Goal: Information Seeking & Learning: Compare options

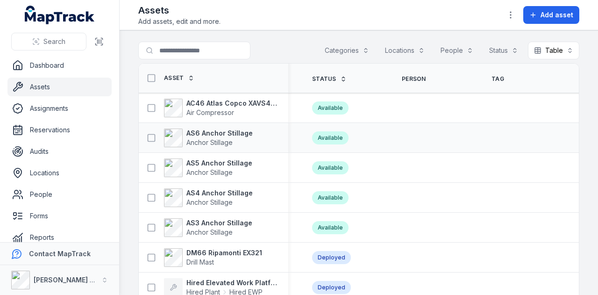
scroll to position [0, 339]
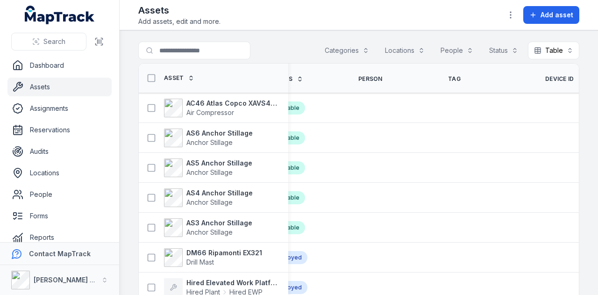
click at [534, 82] on th "Device ID" at bounding box center [579, 78] width 90 height 29
click at [545, 75] on span "Device ID" at bounding box center [559, 78] width 29 height 7
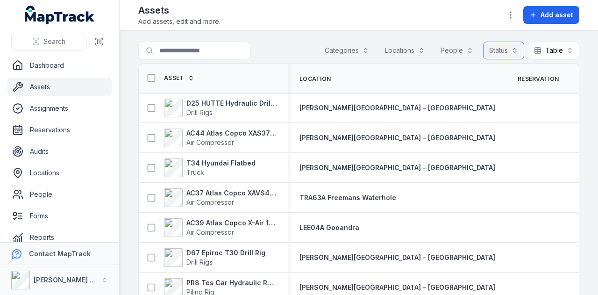
click at [502, 49] on button "Status" at bounding box center [503, 51] width 41 height 18
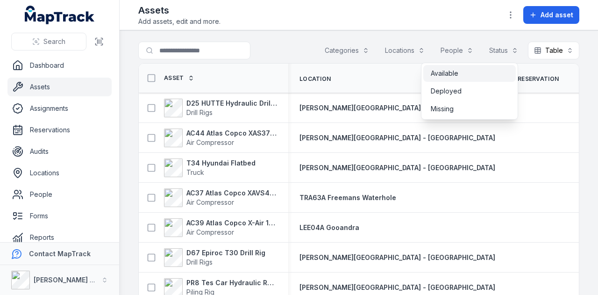
click at [492, 73] on div "Available" at bounding box center [470, 73] width 78 height 9
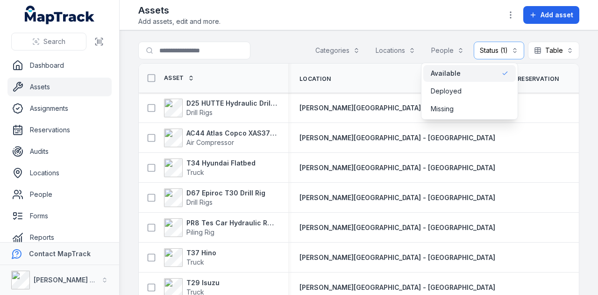
click at [136, 137] on main "Search for assets Categories Locations People Status (1) ********* Table ***** …" at bounding box center [359, 162] width 478 height 264
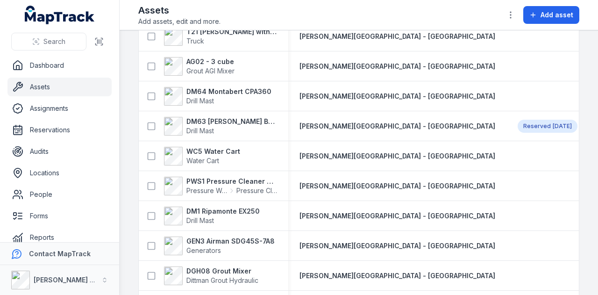
scroll to position [966, 0]
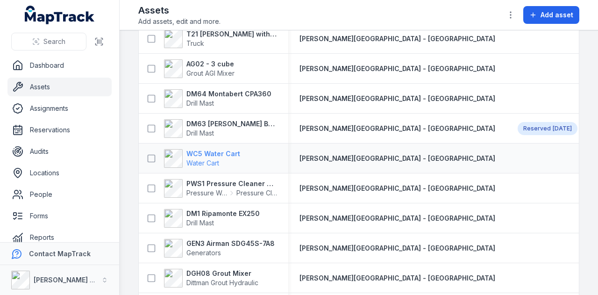
click at [225, 149] on strong "WC5 Water Cart" at bounding box center [213, 153] width 54 height 9
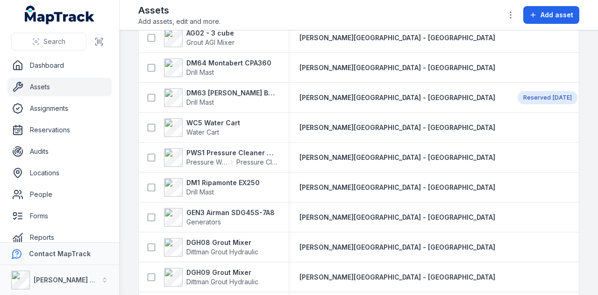
scroll to position [1022, 0]
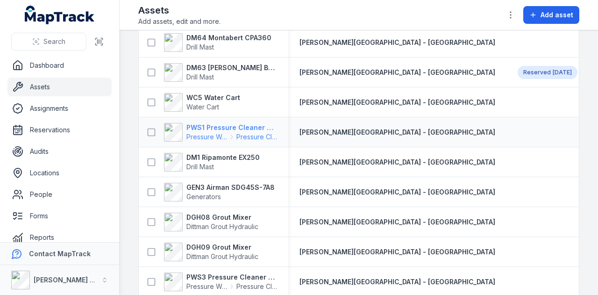
click at [218, 126] on strong "PWS1 Pressure Cleaner Skid Mounted" at bounding box center [231, 127] width 91 height 9
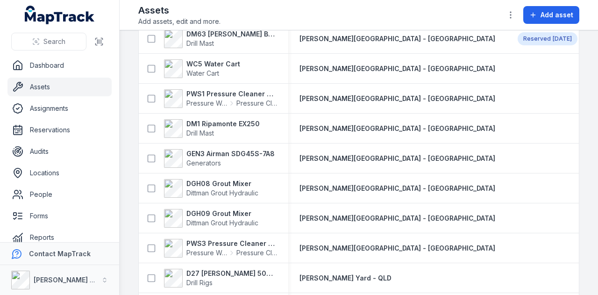
scroll to position [1055, 0]
click at [212, 126] on strong "DM1 Ripamonte EX250" at bounding box center [222, 124] width 73 height 9
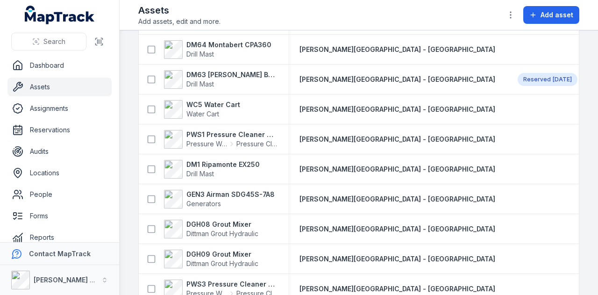
scroll to position [1015, 0]
click at [258, 190] on strong "GEN3 Airman SDG45S-7A8" at bounding box center [230, 194] width 88 height 9
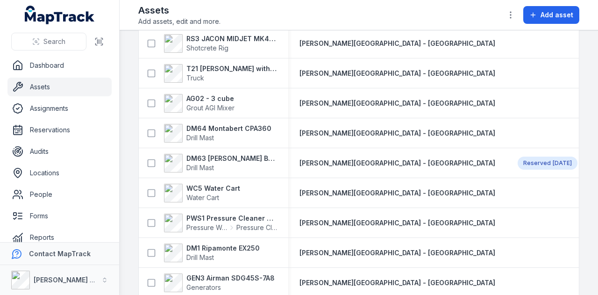
scroll to position [1031, 0]
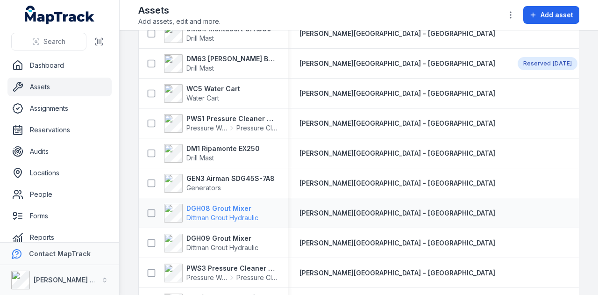
click at [233, 204] on strong "DGH08 Grout Mixer" at bounding box center [222, 208] width 72 height 9
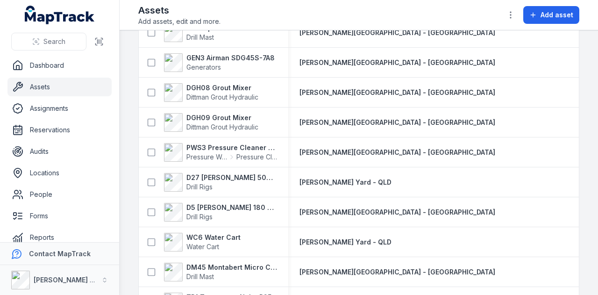
scroll to position [1161, 0]
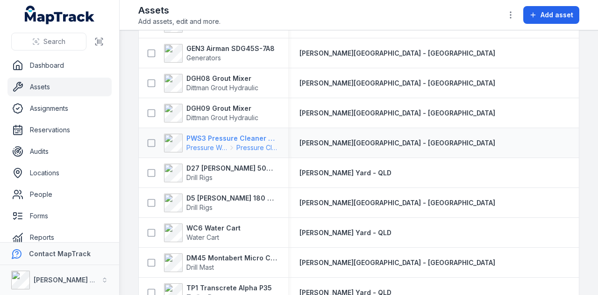
click at [201, 135] on strong "PWS3 Pressure Cleaner Skid Mounted" at bounding box center [231, 138] width 91 height 9
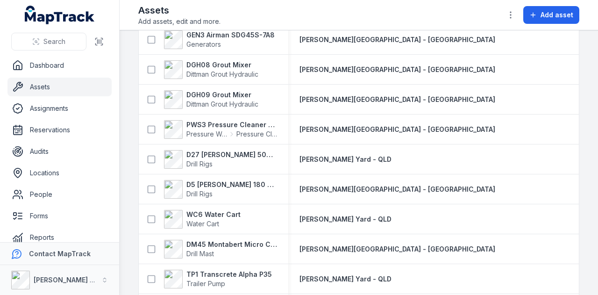
scroll to position [1186, 0]
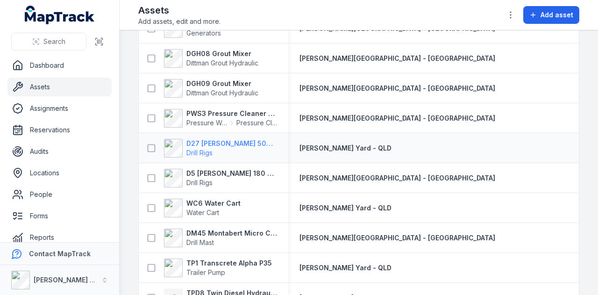
click at [243, 140] on strong "D27 [PERSON_NAME] 500 Hydraulic Drill Rig" at bounding box center [231, 143] width 91 height 9
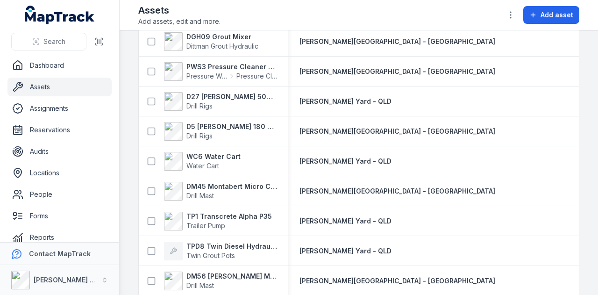
scroll to position [1233, 0]
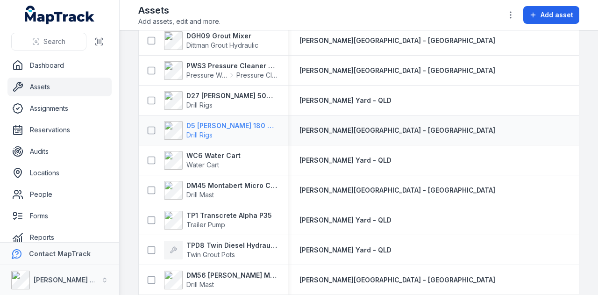
click at [231, 121] on strong "D5 [PERSON_NAME] 180 Hydraulic Drill Rig" at bounding box center [231, 125] width 91 height 9
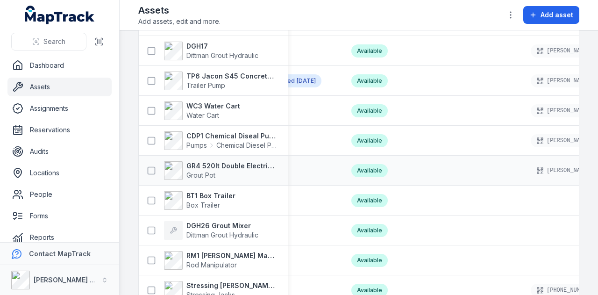
scroll to position [1672, 0]
click at [218, 134] on strong "CDP1 Chemical Diseal Pump" at bounding box center [231, 135] width 91 height 9
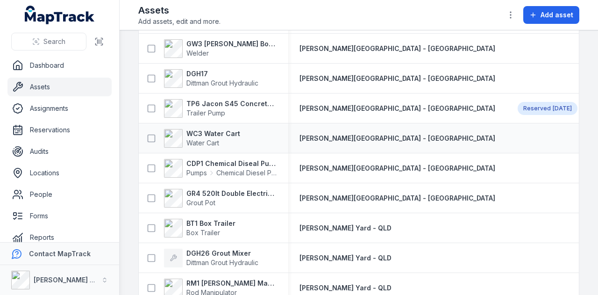
scroll to position [1644, 0]
click at [216, 128] on strong "WC3 Water Cart" at bounding box center [213, 132] width 54 height 9
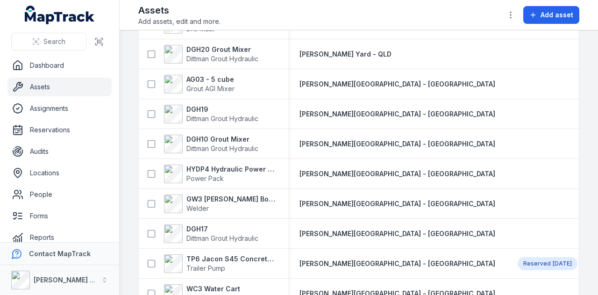
scroll to position [1490, 0]
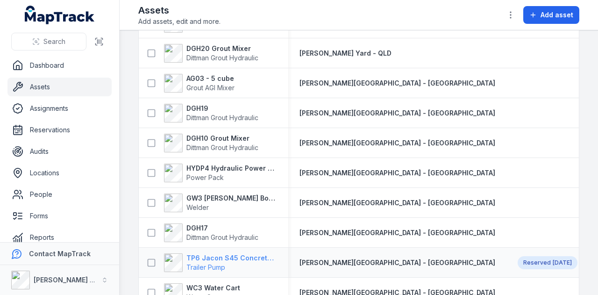
click at [238, 258] on strong "TP6 Jacon S45 Concrete Pump" at bounding box center [231, 257] width 91 height 9
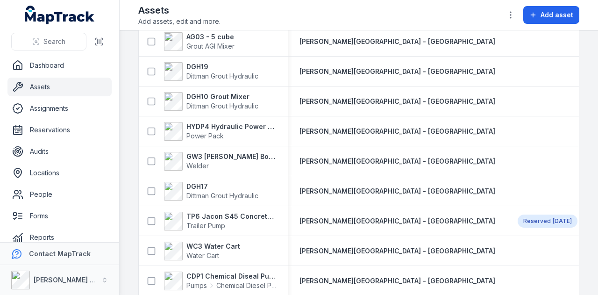
scroll to position [1524, 0]
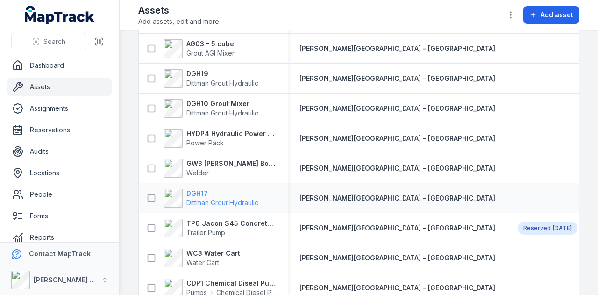
click at [200, 189] on strong "DGH17" at bounding box center [222, 193] width 72 height 9
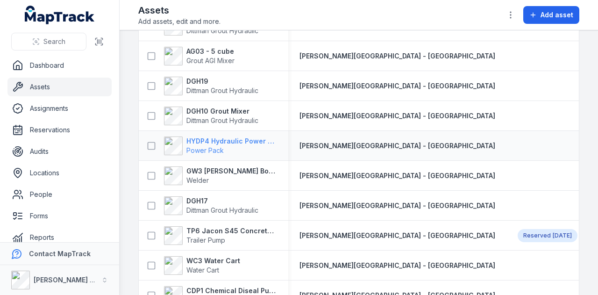
click at [233, 140] on strong "HYDP4 Hydraulic Power Pack" at bounding box center [231, 140] width 91 height 9
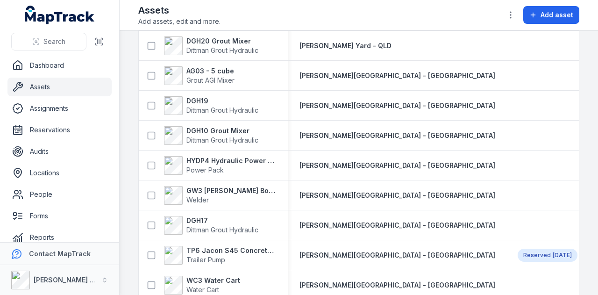
scroll to position [1512, 0]
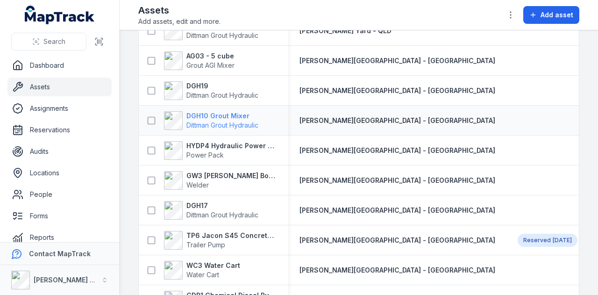
click at [228, 111] on strong "DGH10 Grout Mixer" at bounding box center [222, 115] width 72 height 9
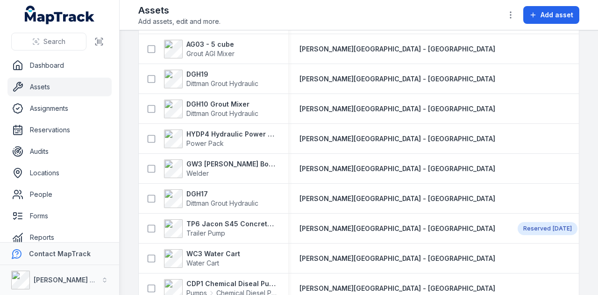
scroll to position [1526, 0]
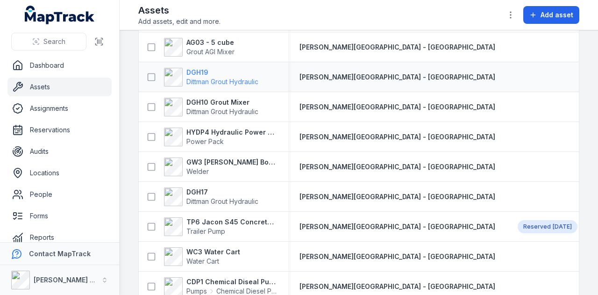
click at [198, 72] on strong "DGH19" at bounding box center [222, 72] width 72 height 9
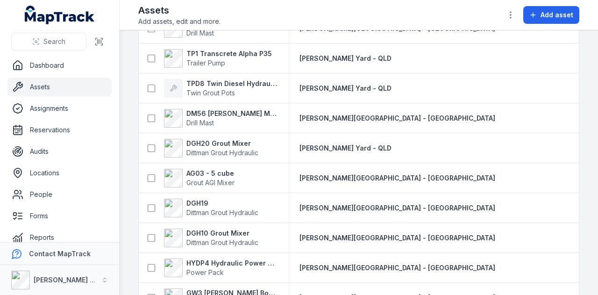
scroll to position [1395, 0]
click at [210, 178] on span "Grout AGI Mixer" at bounding box center [210, 182] width 48 height 9
